Goal: Check status: Check status

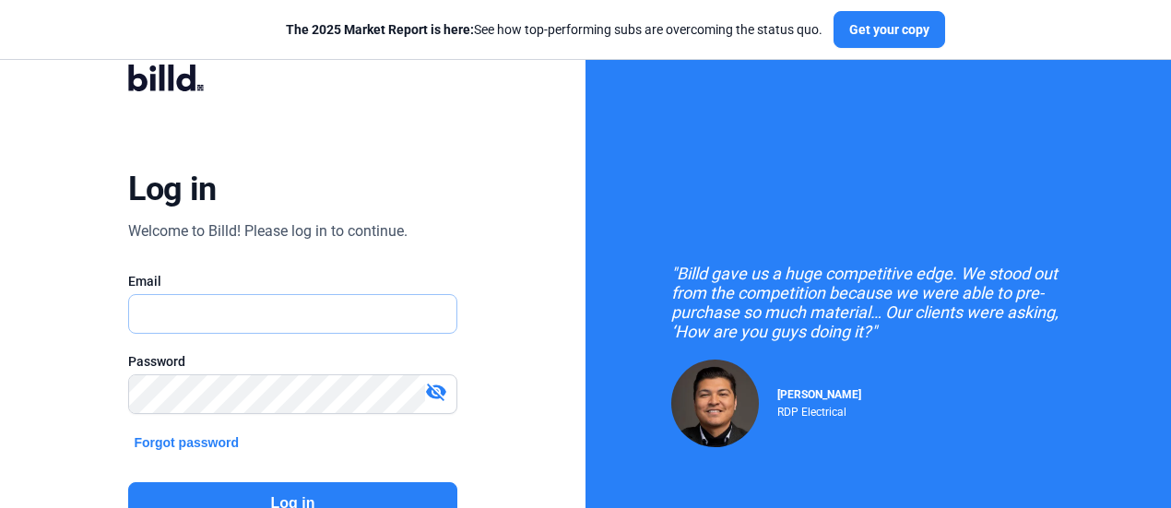
click at [433, 300] on input "text" at bounding box center [282, 314] width 307 height 38
type input "[EMAIL_ADDRESS][DOMAIN_NAME]"
click at [388, 482] on button "Log in" at bounding box center [292, 503] width 328 height 42
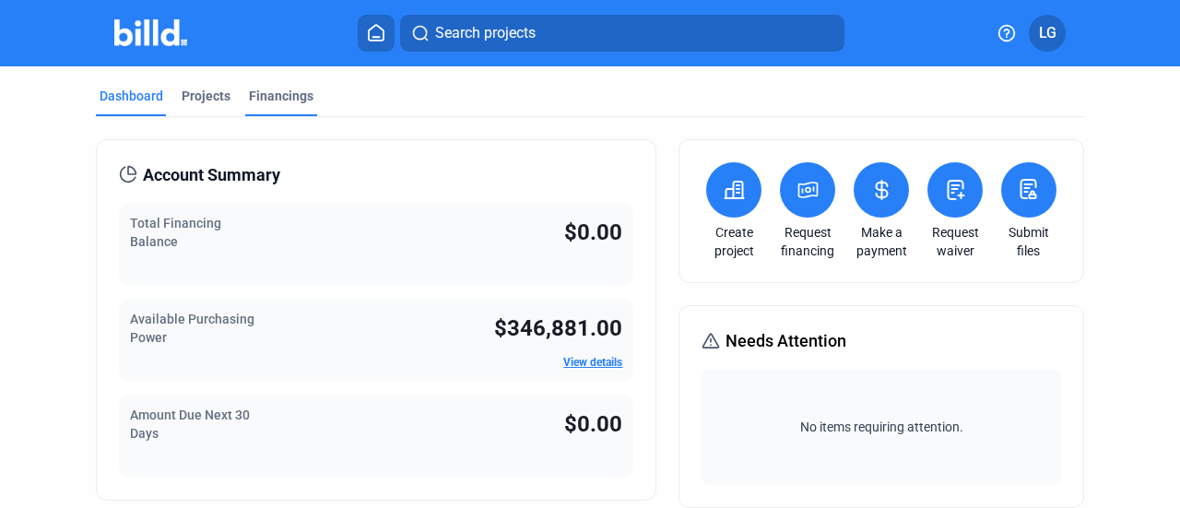
click at [290, 95] on div "Financings" at bounding box center [281, 96] width 65 height 18
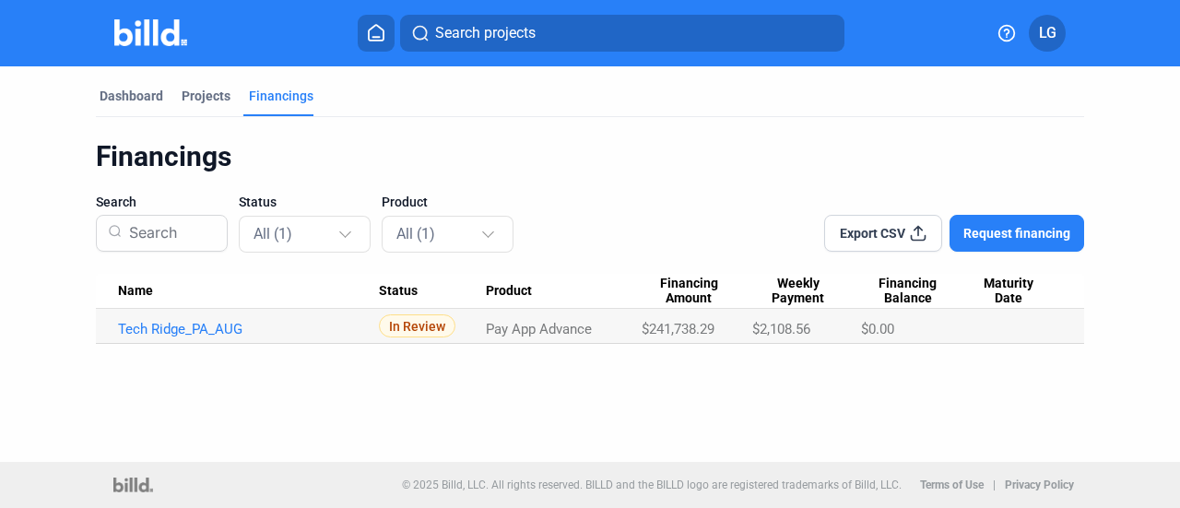
click at [472, 326] on div "In Review" at bounding box center [433, 325] width 108 height 23
click at [426, 339] on td "In Review" at bounding box center [433, 326] width 108 height 35
click at [441, 328] on span "In Review" at bounding box center [417, 325] width 77 height 23
click at [222, 336] on link "Tech Ridge_PA_AUG" at bounding box center [248, 329] width 261 height 17
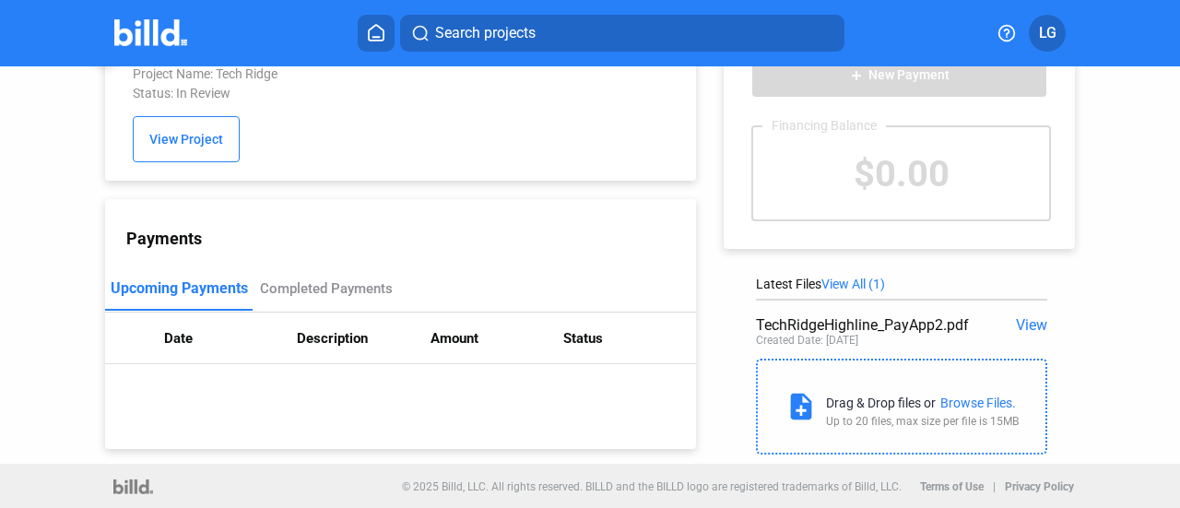
scroll to position [63, 0]
click at [965, 411] on div "Drag & Drop files or Browse Files. Up to 20 files, max size per file is 15MB" at bounding box center [922, 405] width 193 height 41
click at [966, 404] on div "Browse Files." at bounding box center [979, 401] width 76 height 15
click at [970, 405] on div "Browse Files." at bounding box center [979, 401] width 76 height 15
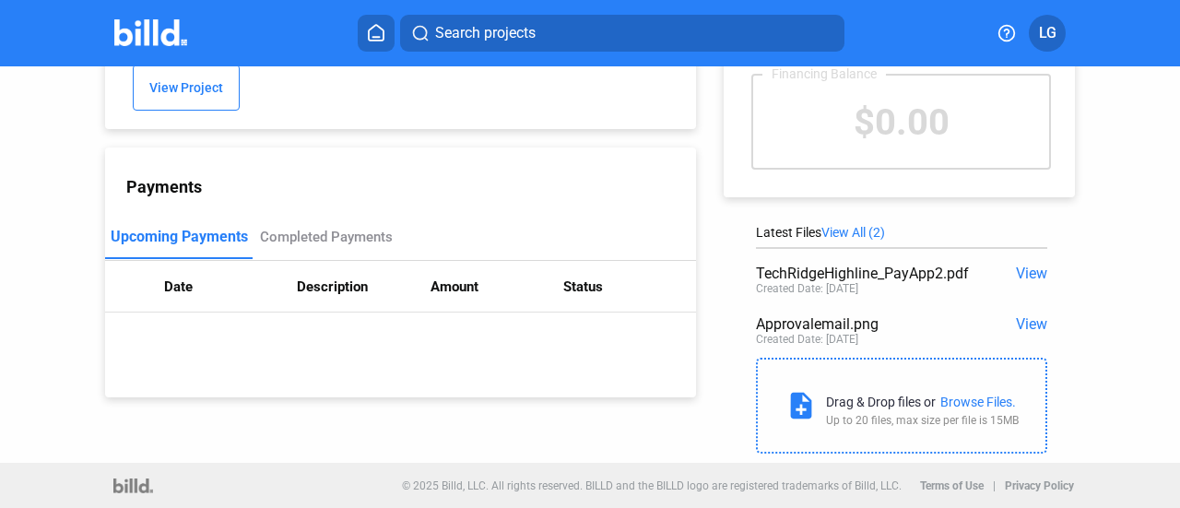
scroll to position [0, 0]
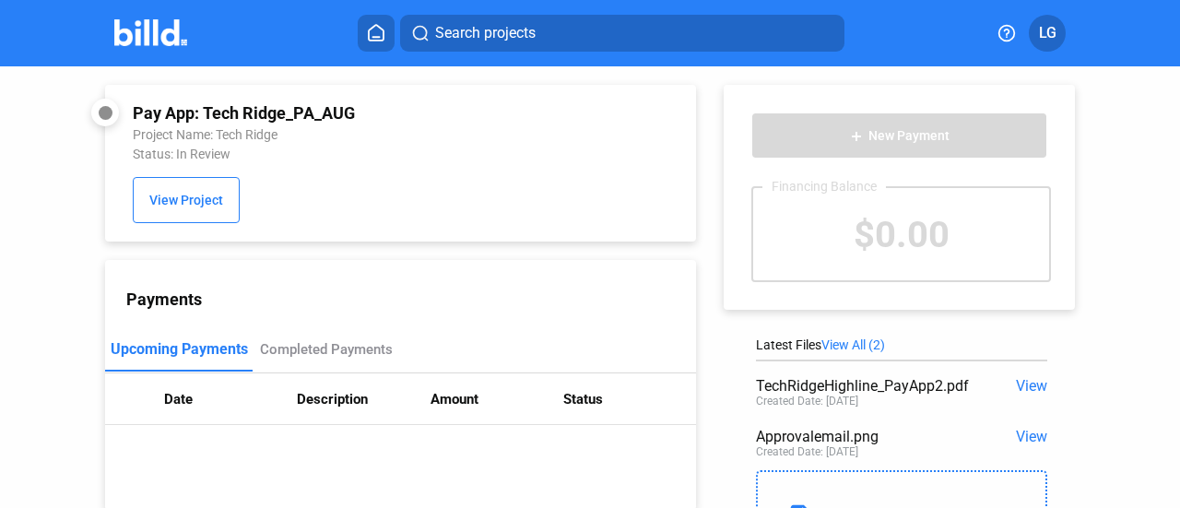
click at [173, 35] on img at bounding box center [150, 32] width 73 height 27
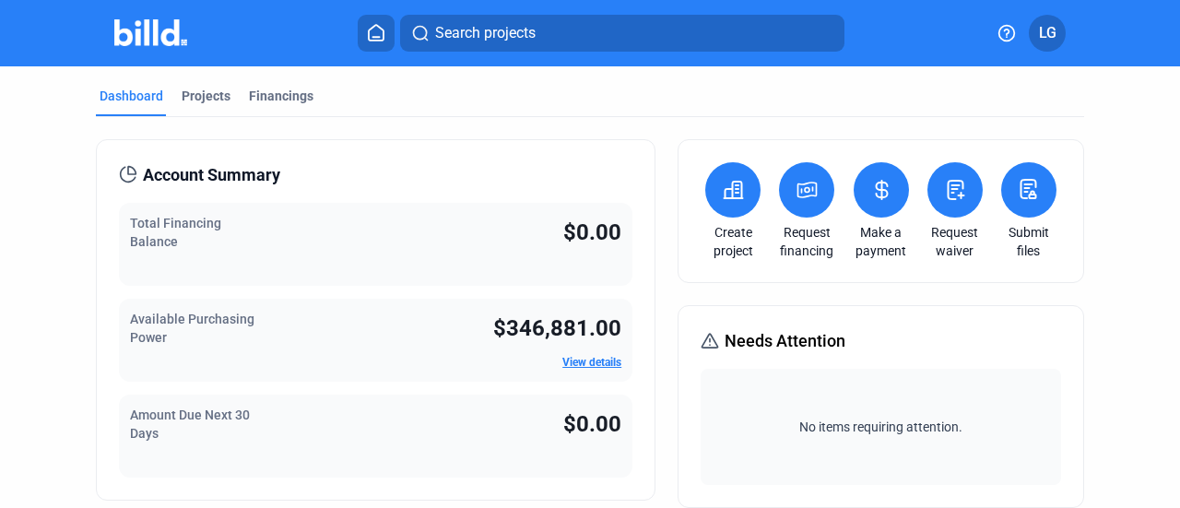
click at [173, 35] on img at bounding box center [150, 32] width 73 height 27
